Goal: Communication & Community: Participate in discussion

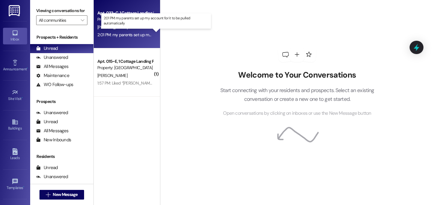
click at [131, 35] on div "2:01 PM: my parents set up my account for it to be pulled automatically 2:01 PM…" at bounding box center [159, 34] width 124 height 5
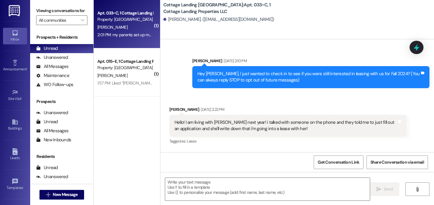
scroll to position [12863, 0]
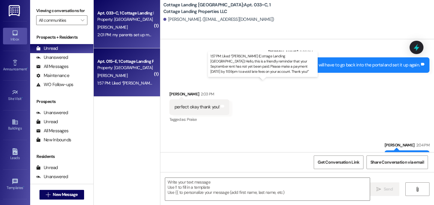
click at [140, 81] on div "1:57 PM: Liked “[PERSON_NAME] (Cottage Landing [GEOGRAPHIC_DATA]): Hello, this …" at bounding box center [310, 82] width 426 height 5
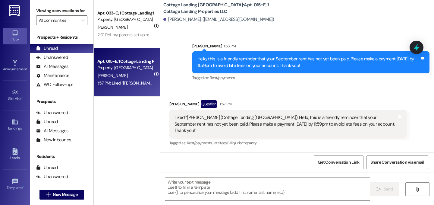
scroll to position [600, 0]
